Goal: Task Accomplishment & Management: Complete application form

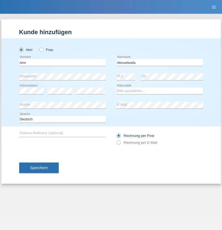
type input "Abouelwafa"
select select "CH"
radio input "true"
click at [62, 62] on input "text" at bounding box center [62, 62] width 87 height 7
type input "Amr"
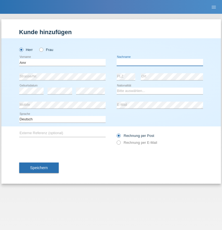
click at [160, 62] on input "text" at bounding box center [160, 62] width 87 height 7
type input "Abouelwafa"
select select "CH"
radio input "true"
click at [62, 62] on input "text" at bounding box center [62, 62] width 87 height 7
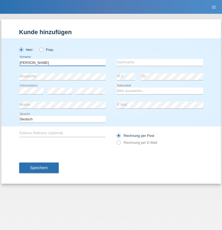
type input "Jörg"
click at [160, 62] on input "text" at bounding box center [160, 62] width 87 height 7
type input "Traksel"
select select "DE"
select select "C"
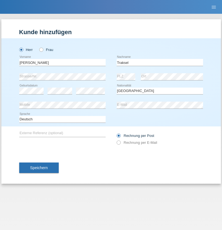
select select "01"
select select "07"
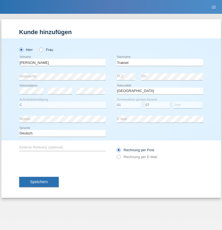
select select "2008"
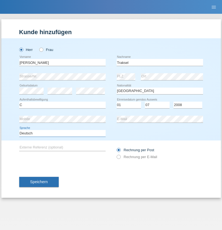
select select "en"
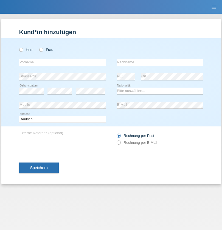
radio input "true"
select select "RS"
select select "C"
select select "08"
select select "10"
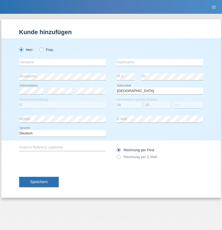
select select "2006"
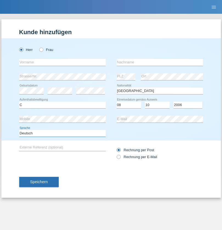
select select "en"
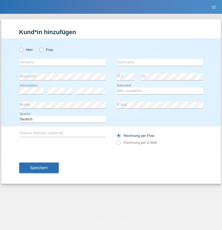
radio input "true"
click at [62, 62] on input "text" at bounding box center [62, 62] width 87 height 7
type input "Sladjan"
click at [160, 62] on input "text" at bounding box center [160, 62] width 87 height 7
type input "Pejic"
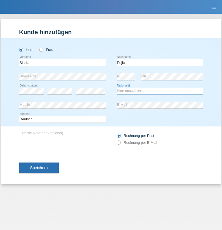
select select "CH"
radio input "true"
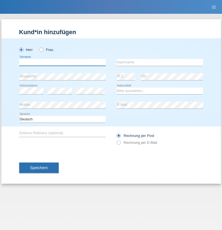
click at [62, 62] on input "text" at bounding box center [62, 62] width 87 height 7
type input "Mohammad Qais"
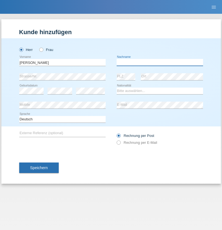
click at [160, 62] on input "text" at bounding box center [160, 62] width 87 height 7
type input "Nemani"
select select "AF"
select select "C"
select select "02"
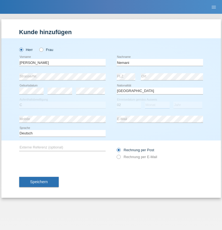
select select "01"
select select "2021"
